Goal: Transaction & Acquisition: Book appointment/travel/reservation

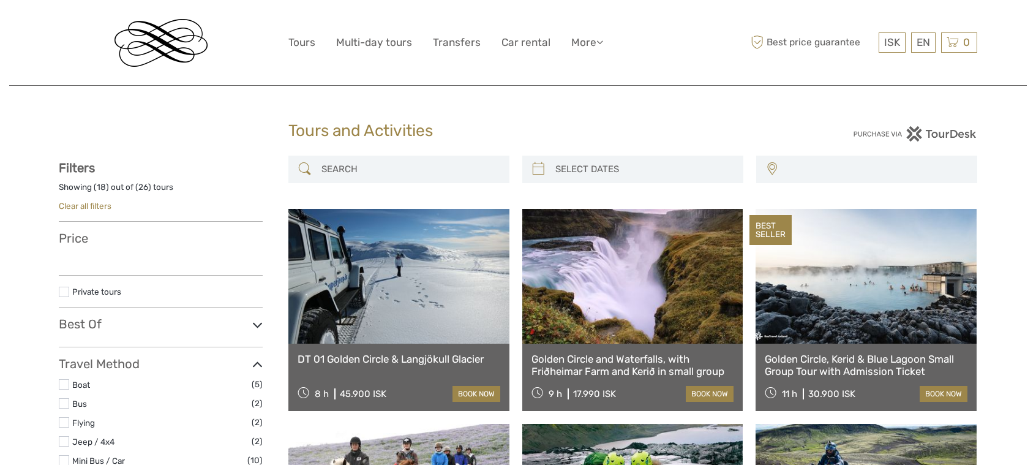
select select
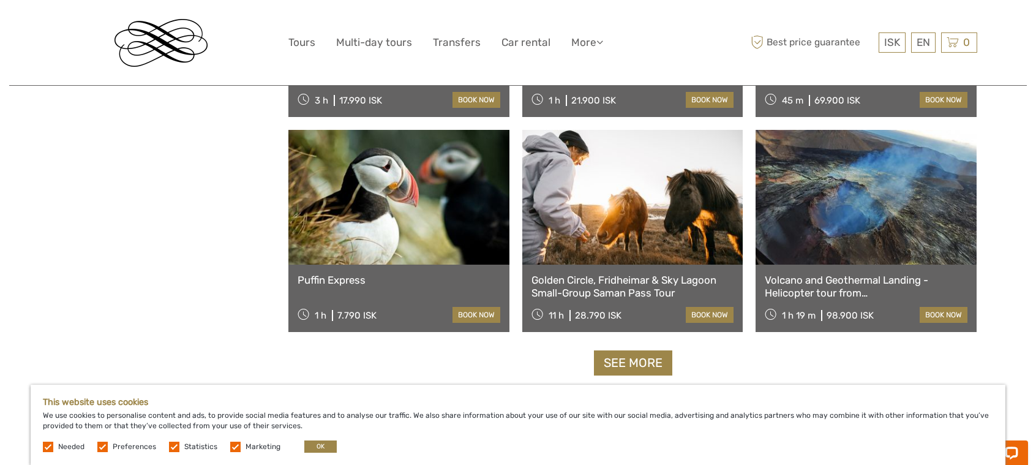
scroll to position [1178, 0]
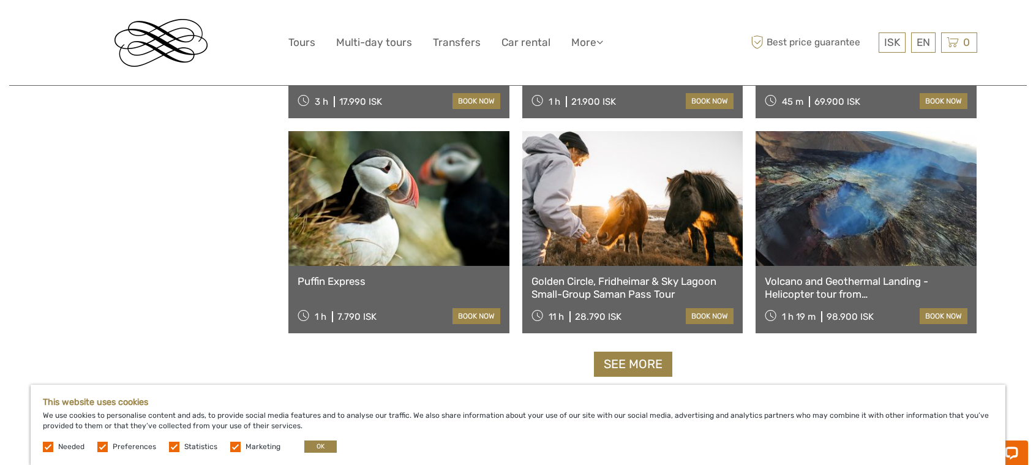
click at [336, 286] on link "Puffin Express" at bounding box center [399, 281] width 203 height 12
